Goal: Task Accomplishment & Management: Use online tool/utility

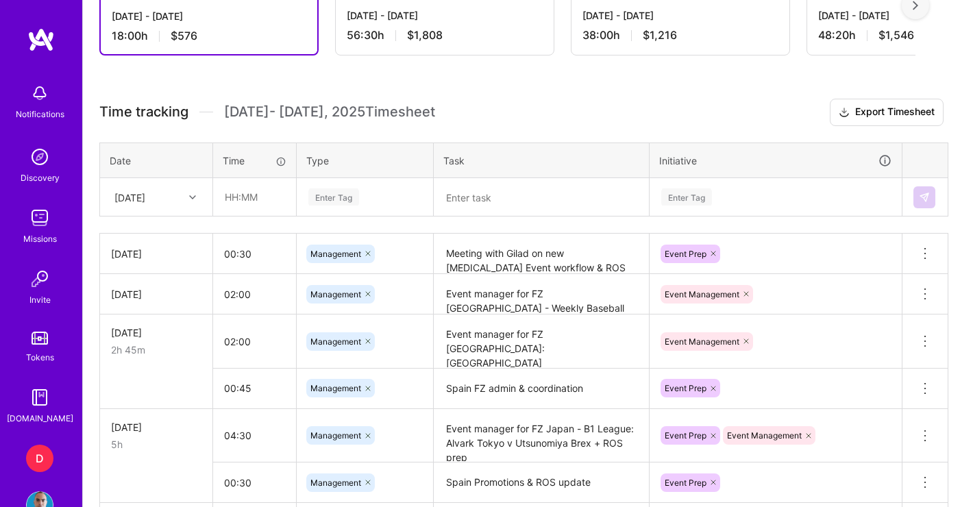
scroll to position [431, 0]
click at [243, 200] on input "text" at bounding box center [255, 197] width 82 height 36
click at [245, 199] on input "04:00" at bounding box center [255, 197] width 82 height 36
type input "04:30"
click at [386, 199] on div "Enter Tag" at bounding box center [365, 196] width 116 height 17
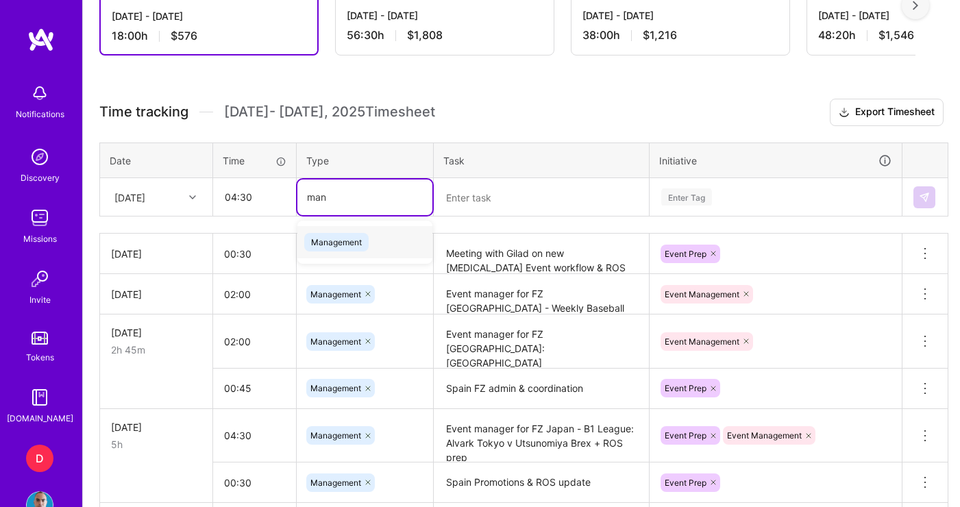
type input "mana"
click at [362, 240] on span "Management" at bounding box center [336, 242] width 64 height 18
click at [478, 207] on textarea at bounding box center [541, 197] width 212 height 36
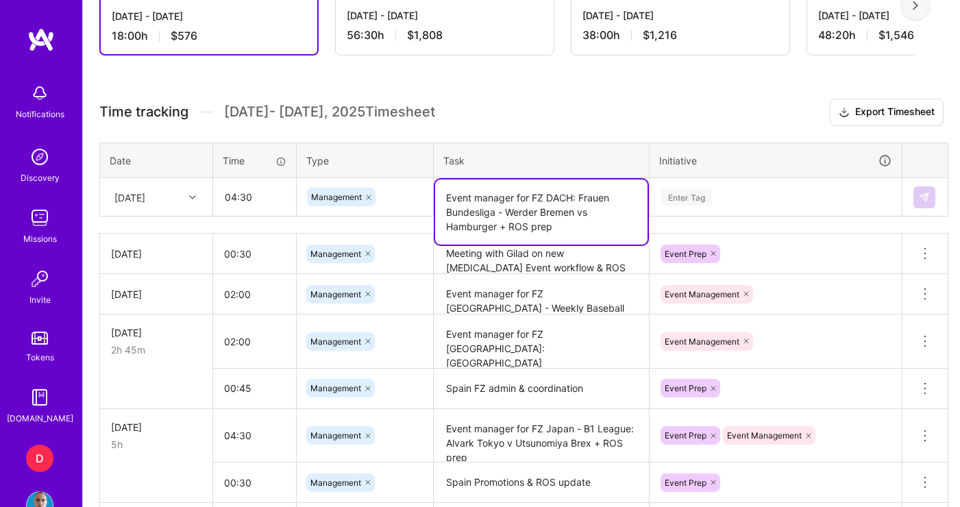
type textarea "Event manager for FZ DACH: Frauen Bundesliga - Werder Bremen vs Hamburger + ROS…"
click at [721, 200] on div "Enter Tag" at bounding box center [775, 196] width 231 height 17
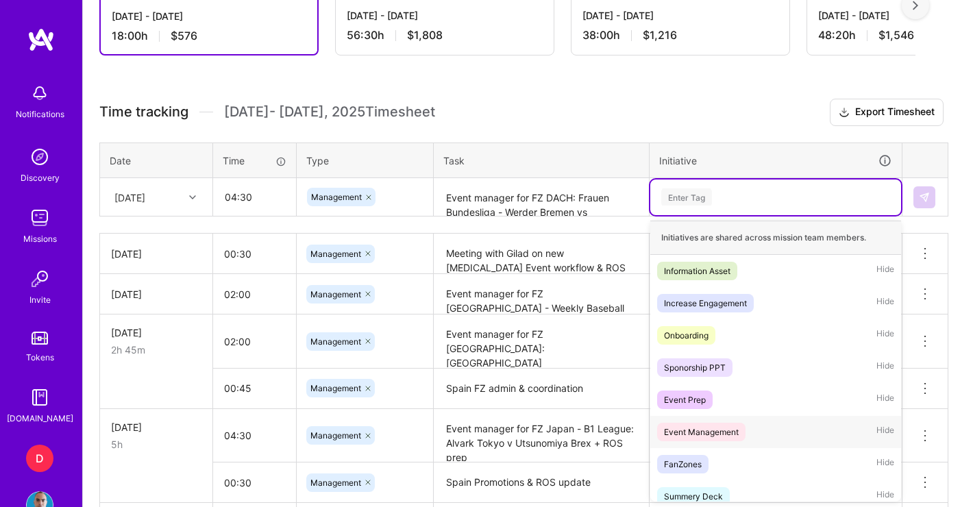
click at [724, 429] on div "Event Management" at bounding box center [701, 432] width 75 height 14
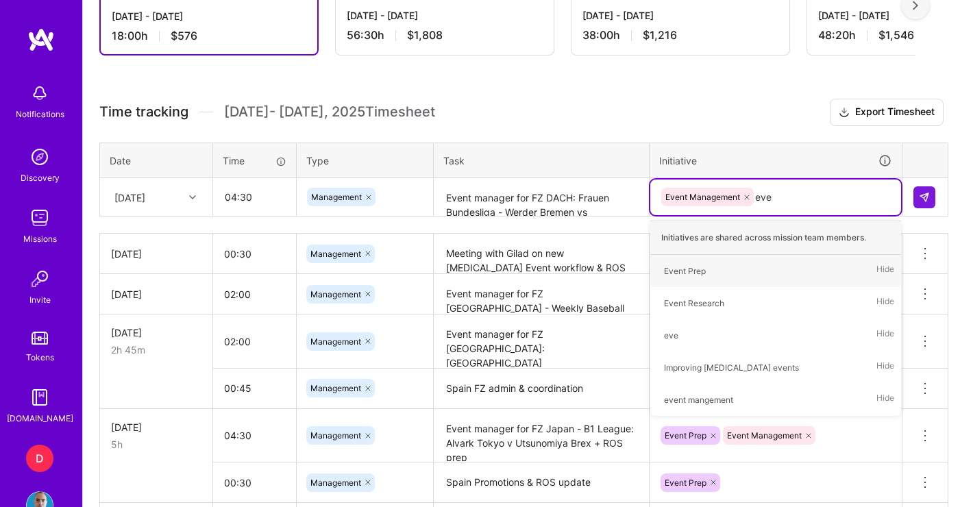
type input "even"
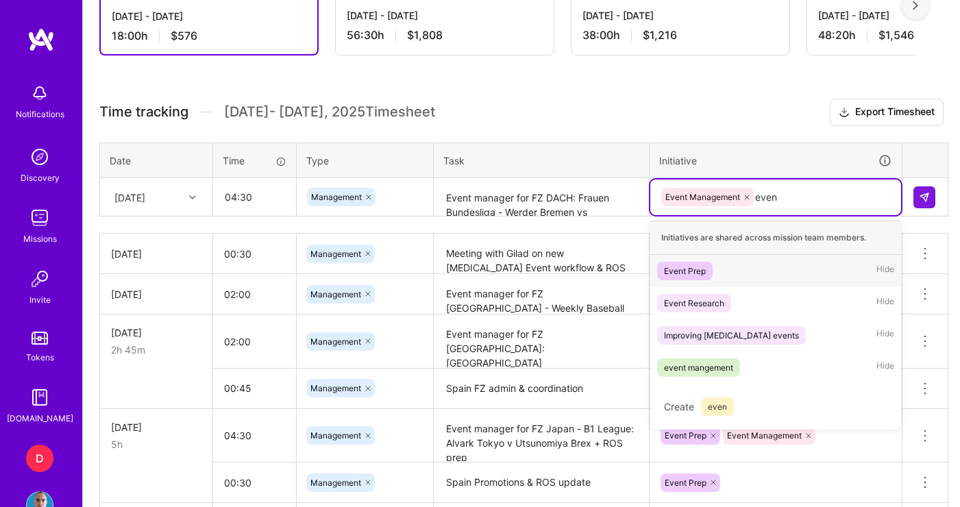
click at [679, 269] on div "Event Prep" at bounding box center [685, 271] width 42 height 14
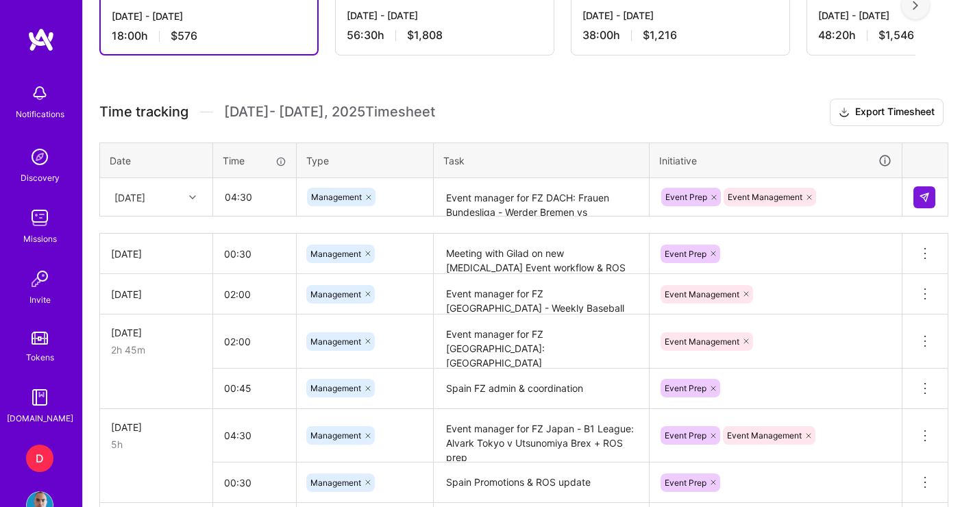
click at [701, 110] on h3 "Time tracking [DATE] - [DATE] Timesheet Export Timesheet" at bounding box center [521, 112] width 844 height 27
click at [925, 197] on img at bounding box center [923, 197] width 11 height 11
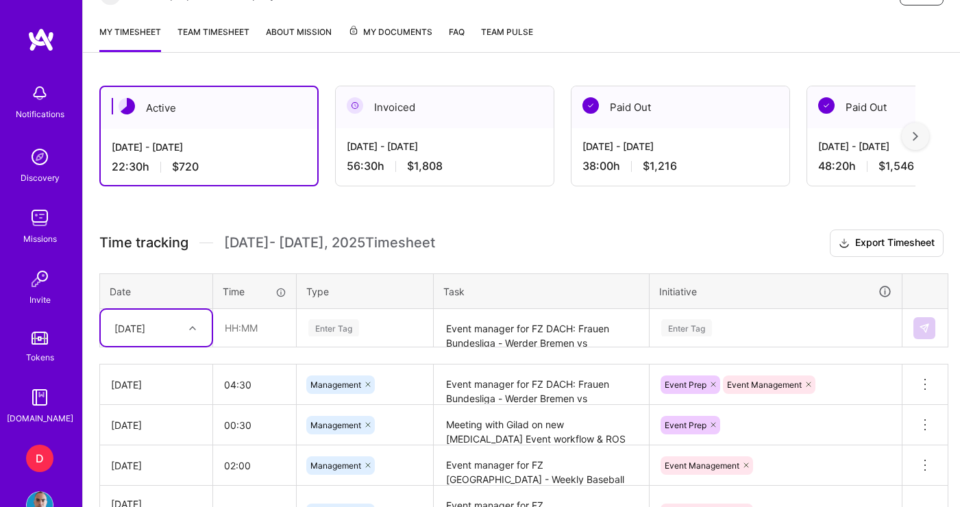
scroll to position [290, 0]
